Goal: Task Accomplishment & Management: Complete application form

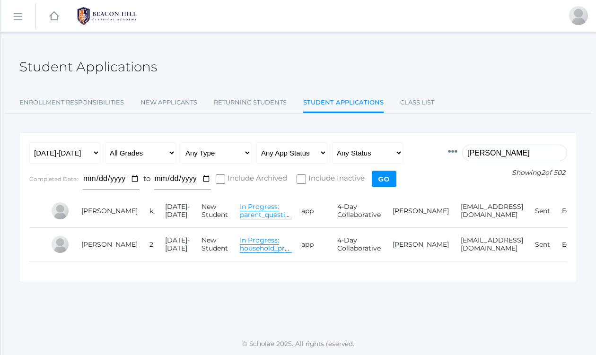
click at [256, 214] on link "In Progress: parent_questionnaire" at bounding box center [275, 210] width 70 height 17
click at [240, 247] on link "In Progress: household_primary" at bounding box center [272, 244] width 64 height 17
click at [506, 152] on input "wessels" at bounding box center [514, 153] width 105 height 17
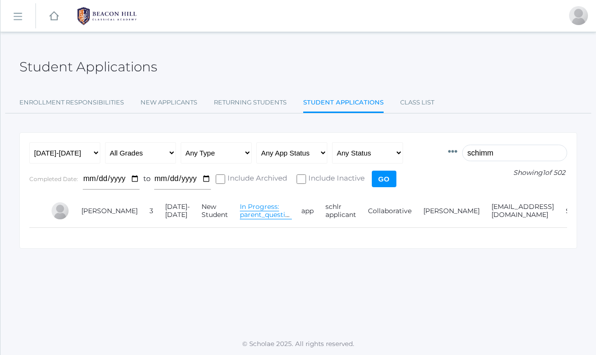
type input "schimm"
click at [240, 211] on link "In Progress: parent_questionnaire" at bounding box center [275, 210] width 70 height 17
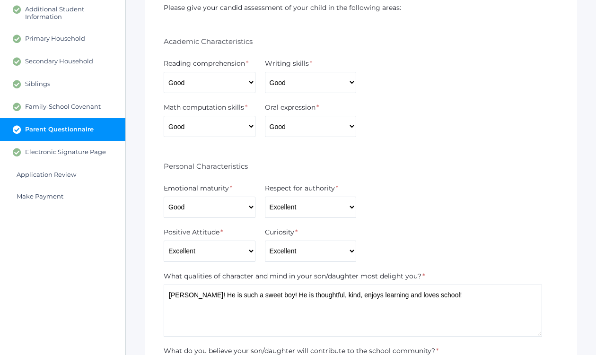
scroll to position [190, 0]
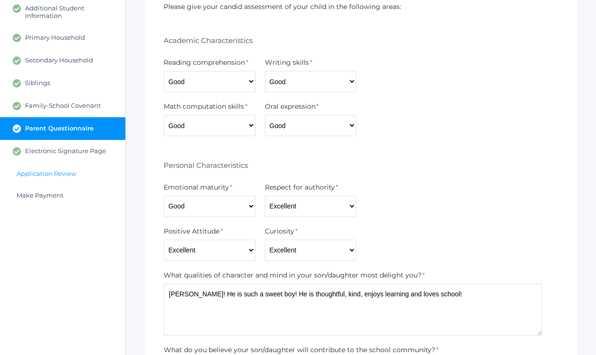
click at [61, 173] on span "Application Review" at bounding box center [47, 174] width 60 height 8
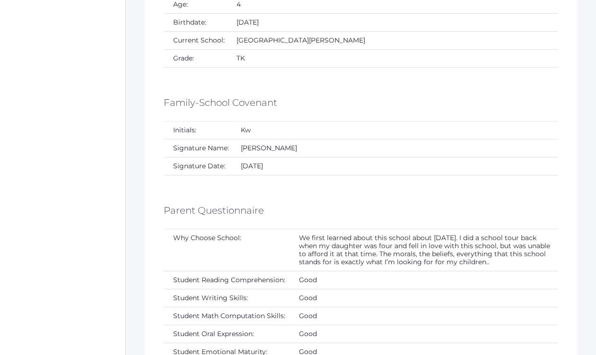
scroll to position [2523, 0]
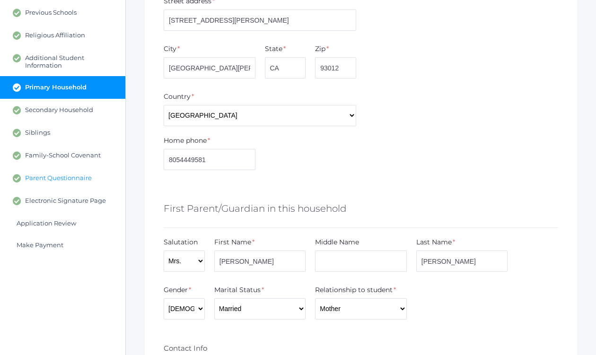
scroll to position [141, 0]
click at [38, 220] on span "Application Review" at bounding box center [47, 223] width 60 height 8
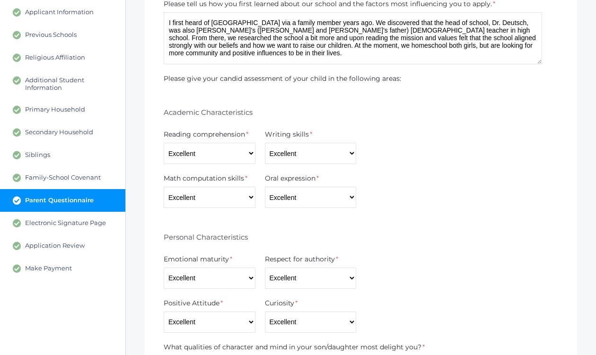
scroll to position [120, 0]
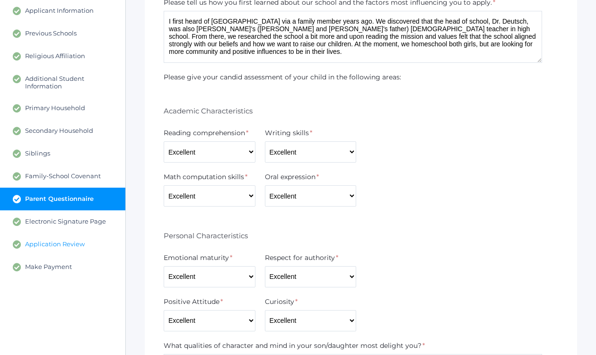
click at [45, 244] on span "Application Review" at bounding box center [55, 244] width 60 height 9
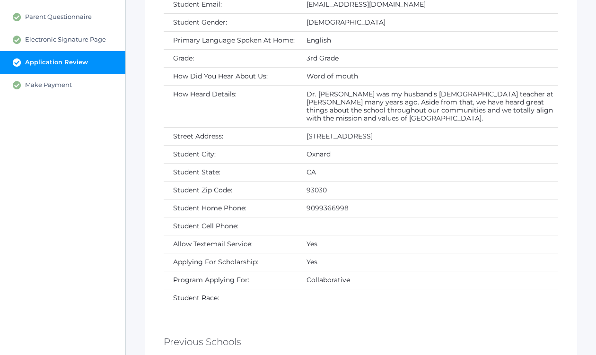
scroll to position [302, 0]
